Goal: Transaction & Acquisition: Download file/media

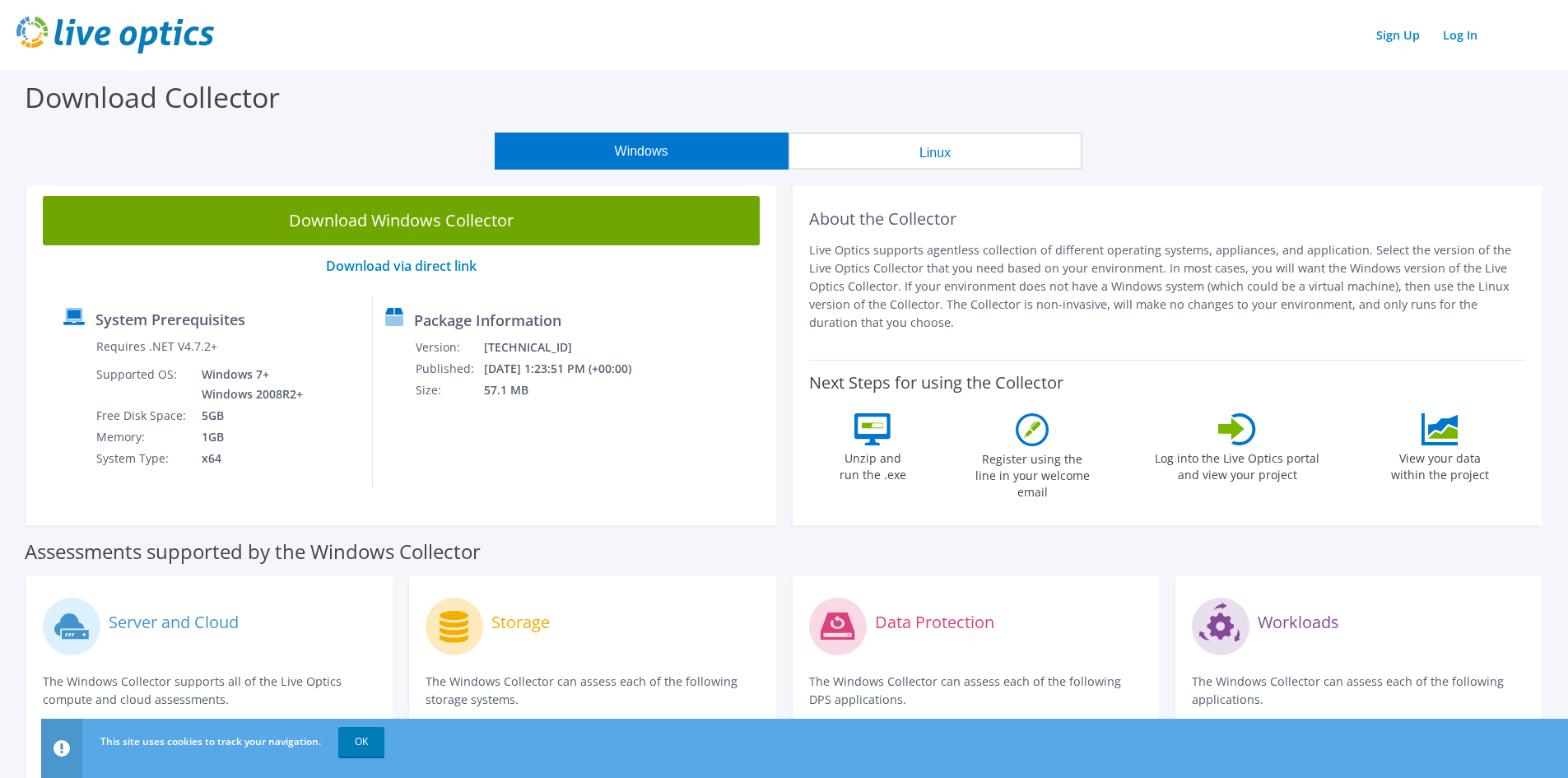
click at [917, 148] on button "Linux" at bounding box center [935, 151] width 294 height 37
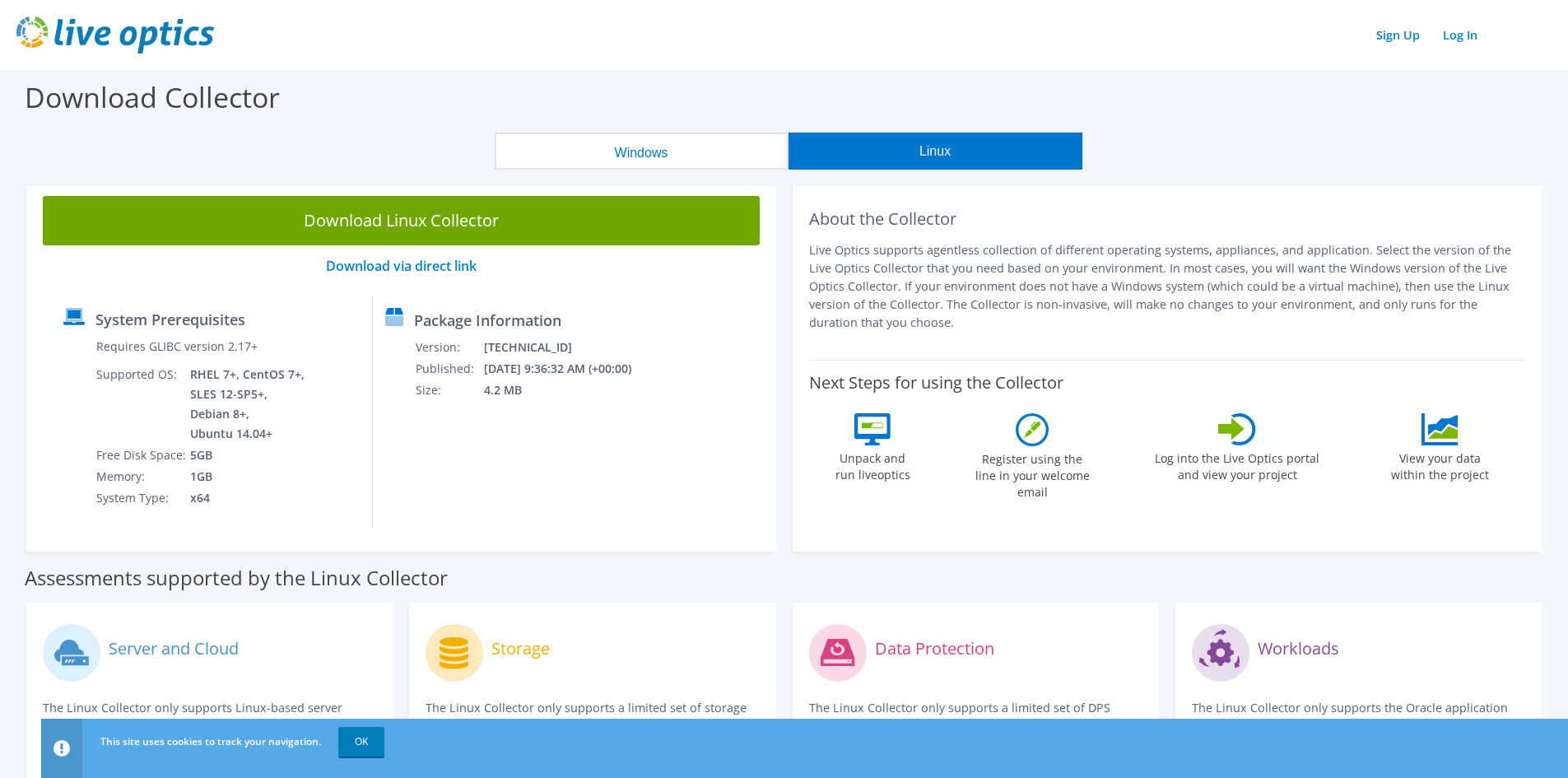
click at [657, 147] on button "Windows" at bounding box center [641, 151] width 294 height 37
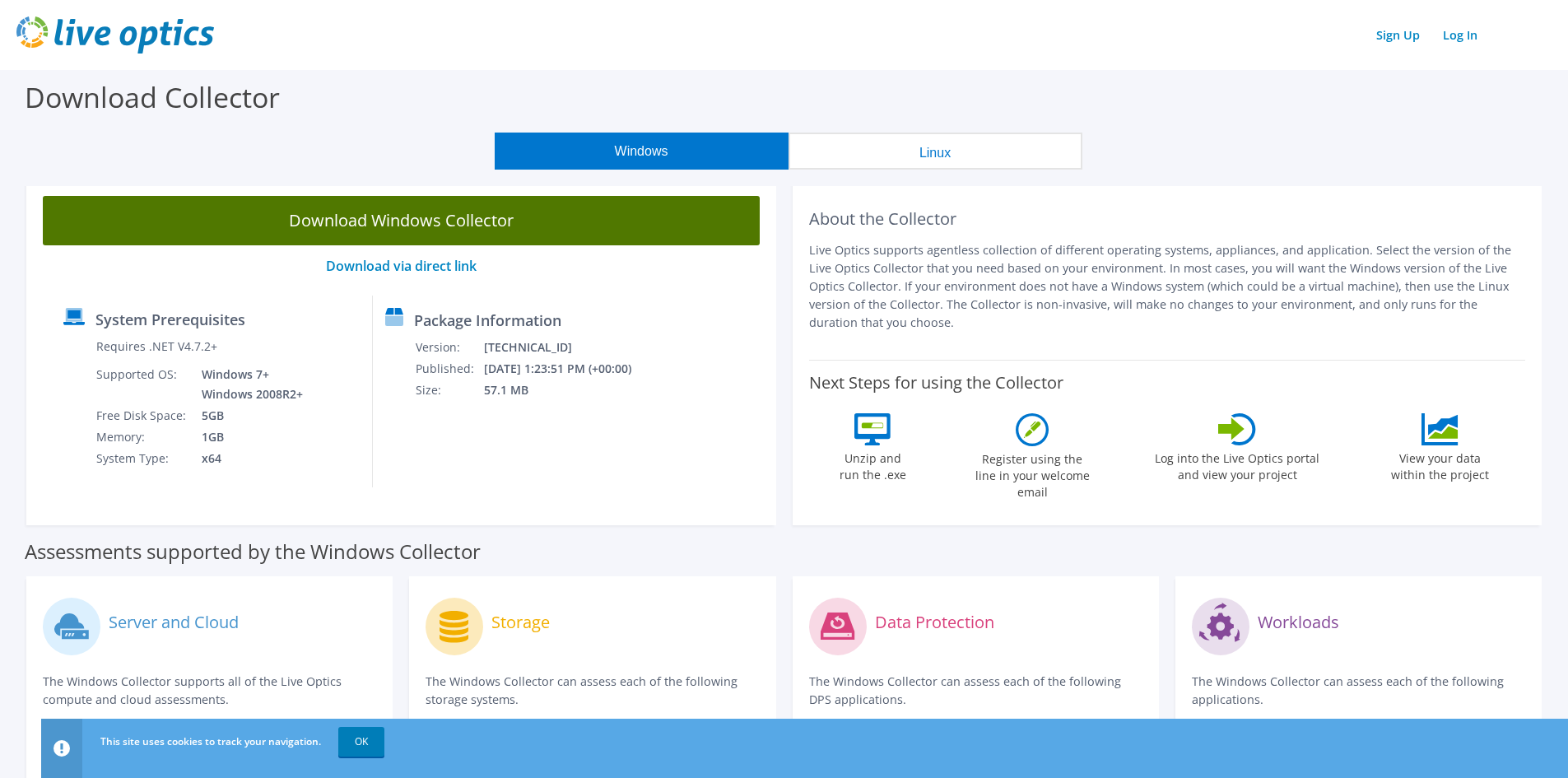
click at [387, 220] on link "Download Windows Collector" at bounding box center [401, 221] width 717 height 50
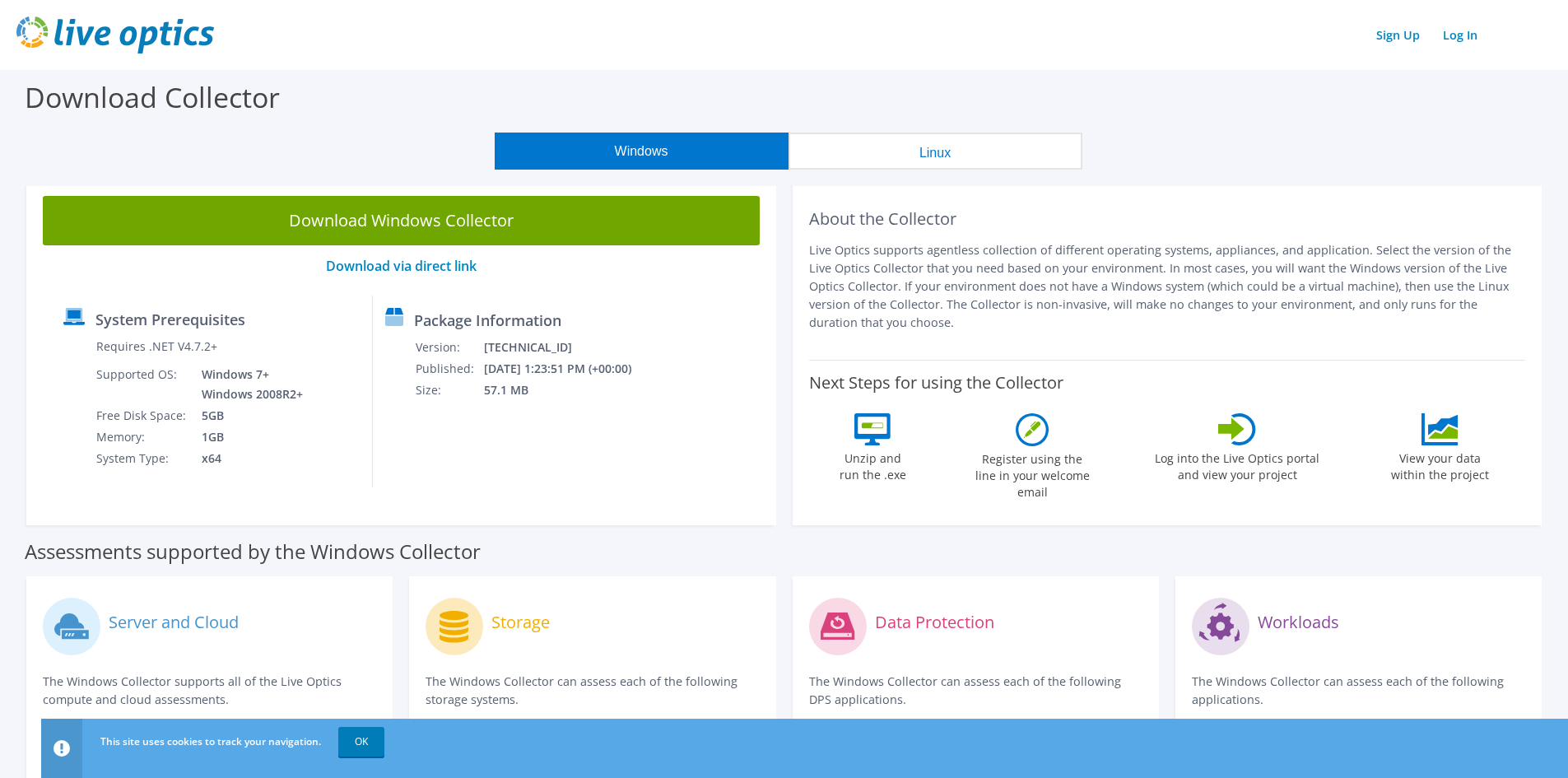
click at [1188, 164] on div "Windows Linux" at bounding box center [788, 151] width 1543 height 37
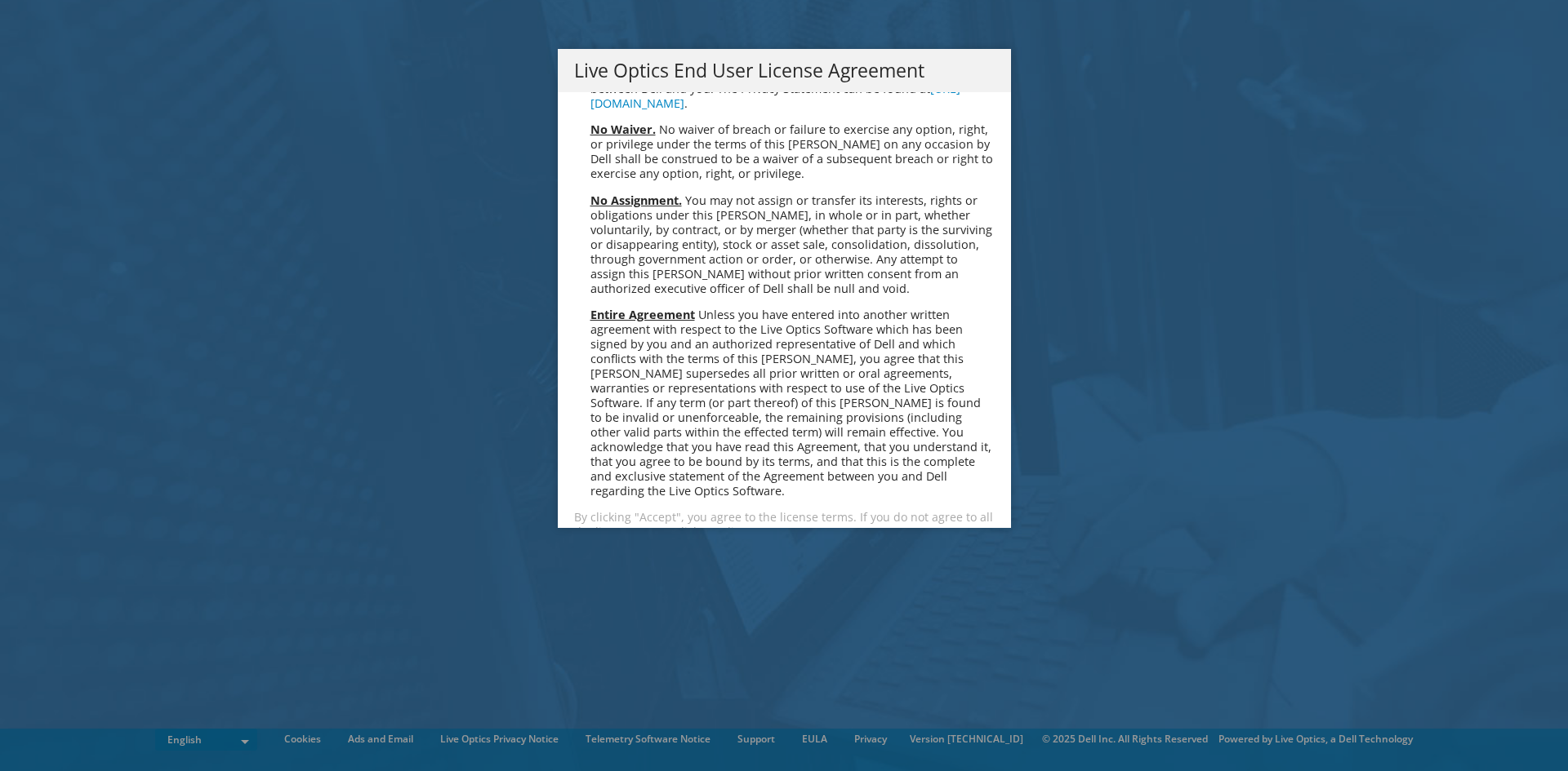
scroll to position [6173, 0]
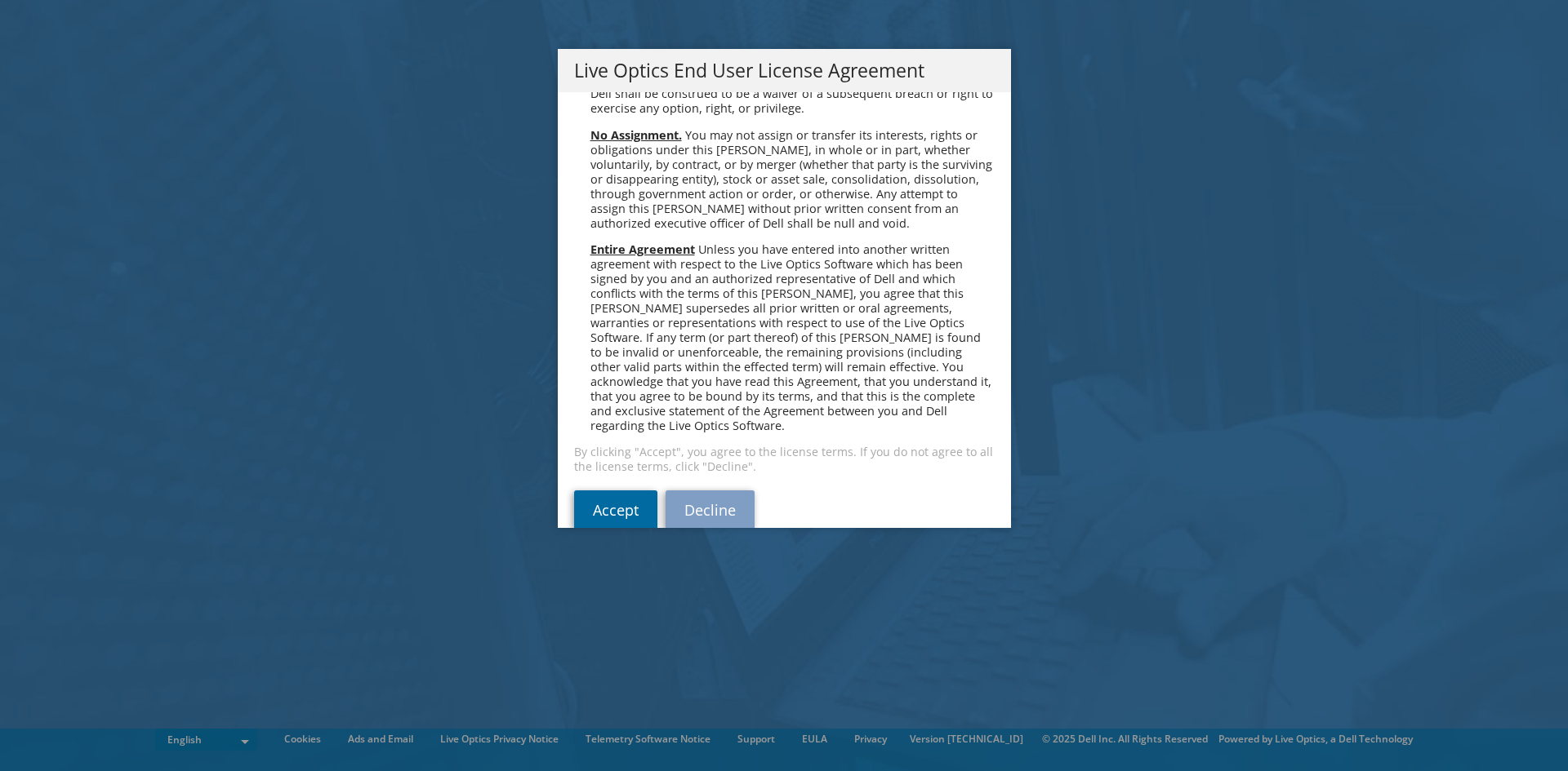
click at [610, 490] on link "Accept" at bounding box center [616, 510] width 83 height 40
